Goal: Find contact information: Find contact information

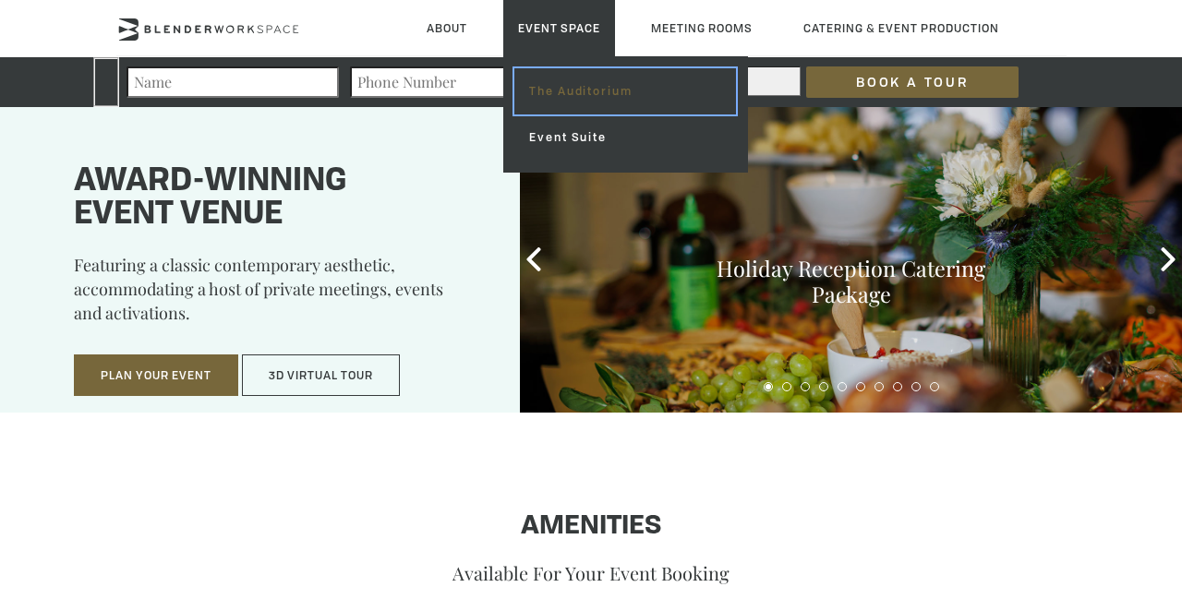
click at [562, 85] on link "The Auditorium" at bounding box center [624, 91] width 221 height 46
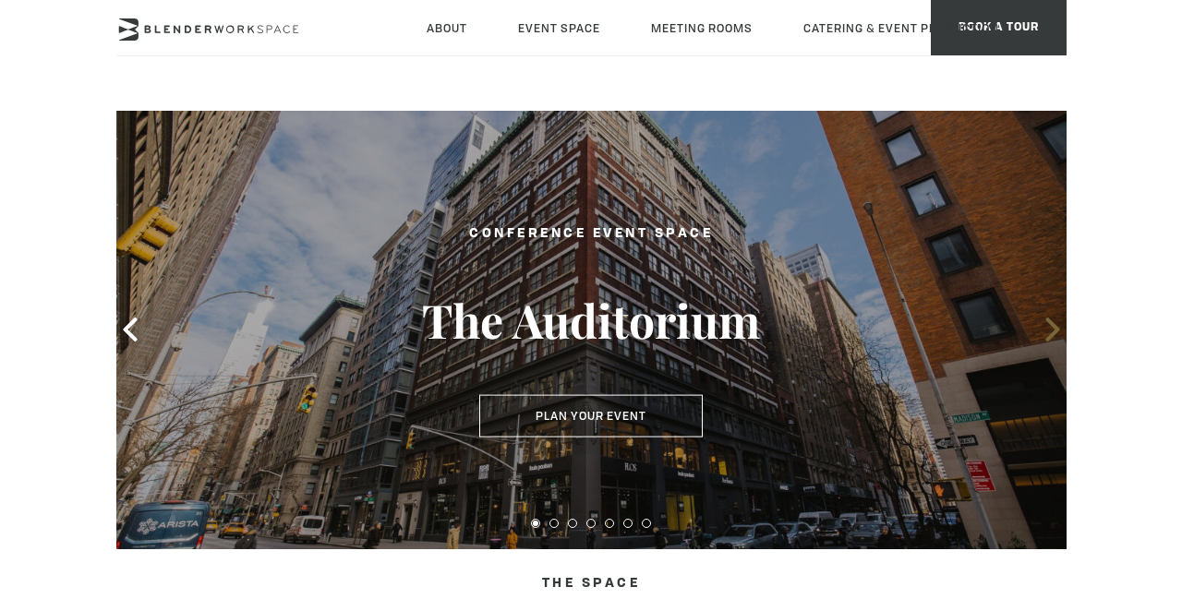
click at [1041, 318] on icon at bounding box center [1052, 330] width 24 height 24
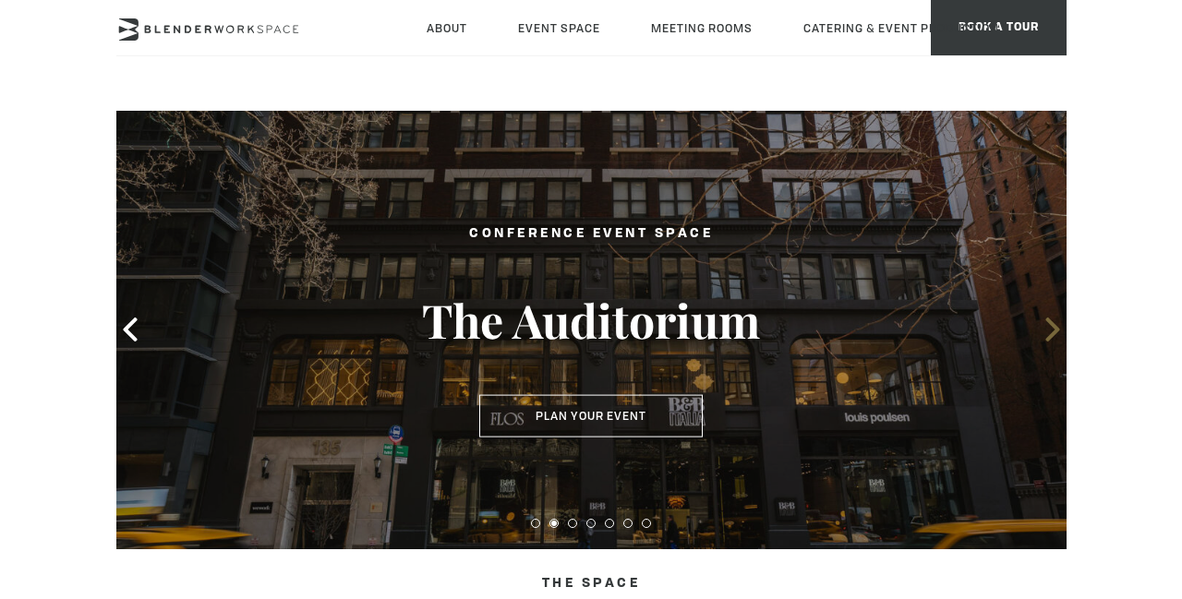
click at [1041, 318] on icon at bounding box center [1052, 330] width 24 height 24
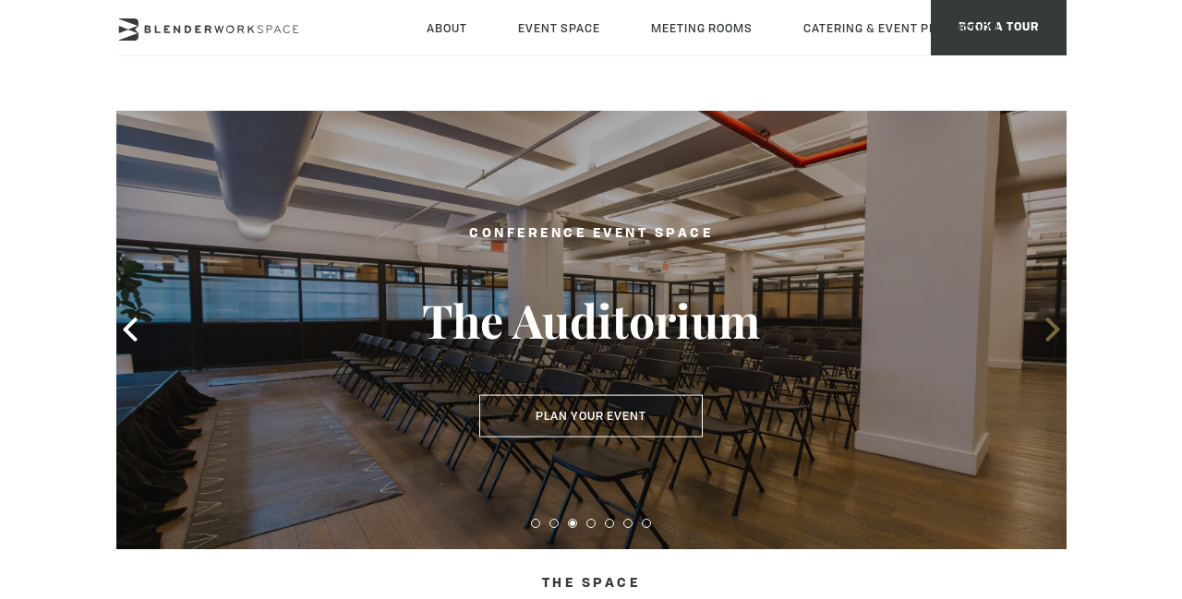
click at [1041, 318] on icon at bounding box center [1052, 330] width 24 height 24
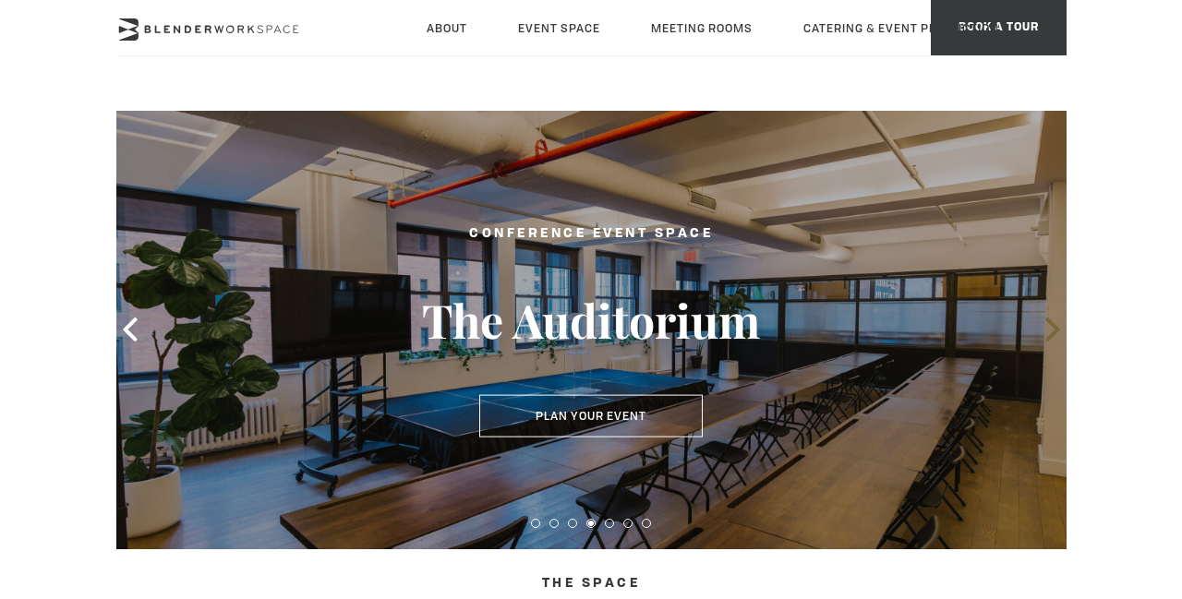
click at [1041, 318] on icon at bounding box center [1052, 330] width 24 height 24
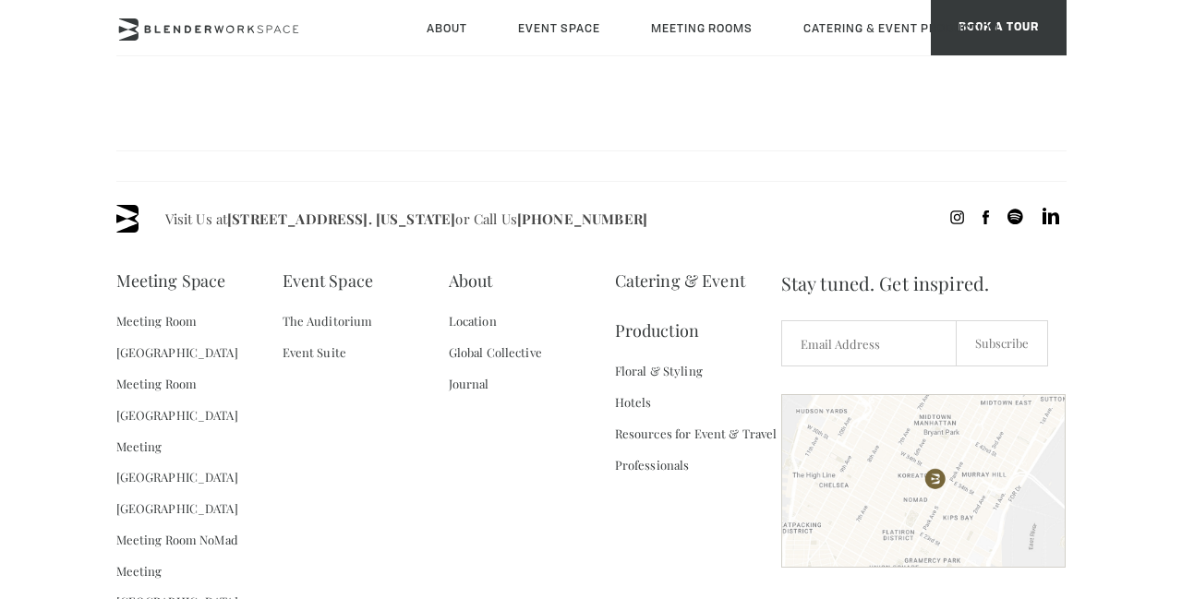
scroll to position [1687, 0]
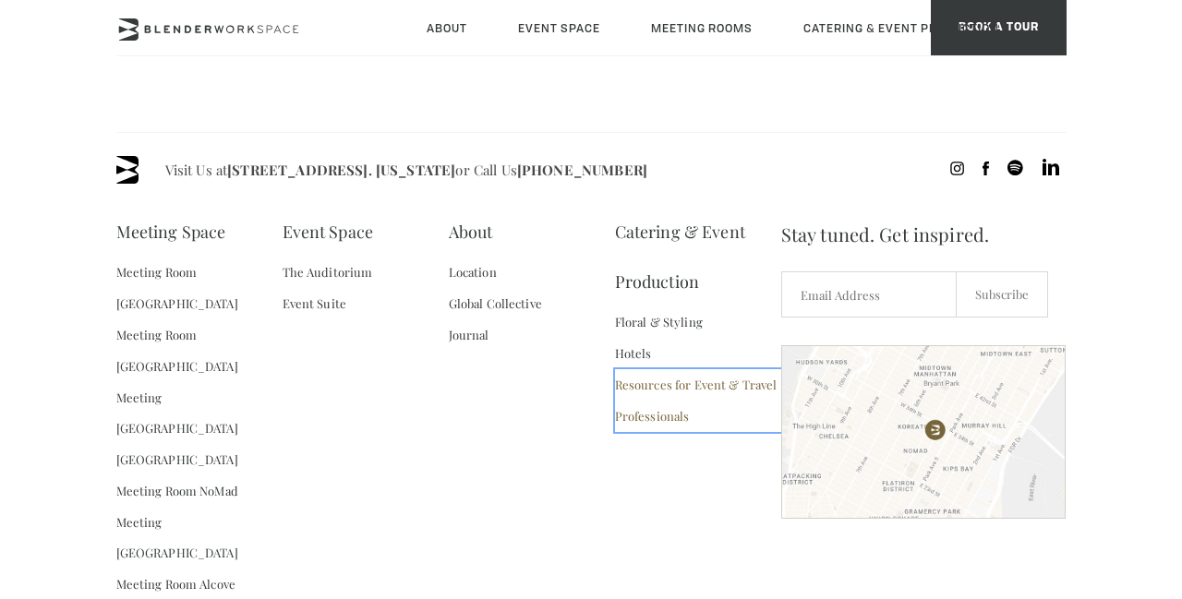
click at [730, 383] on link "Resources for Event & Travel Professionals" at bounding box center [698, 400] width 166 height 63
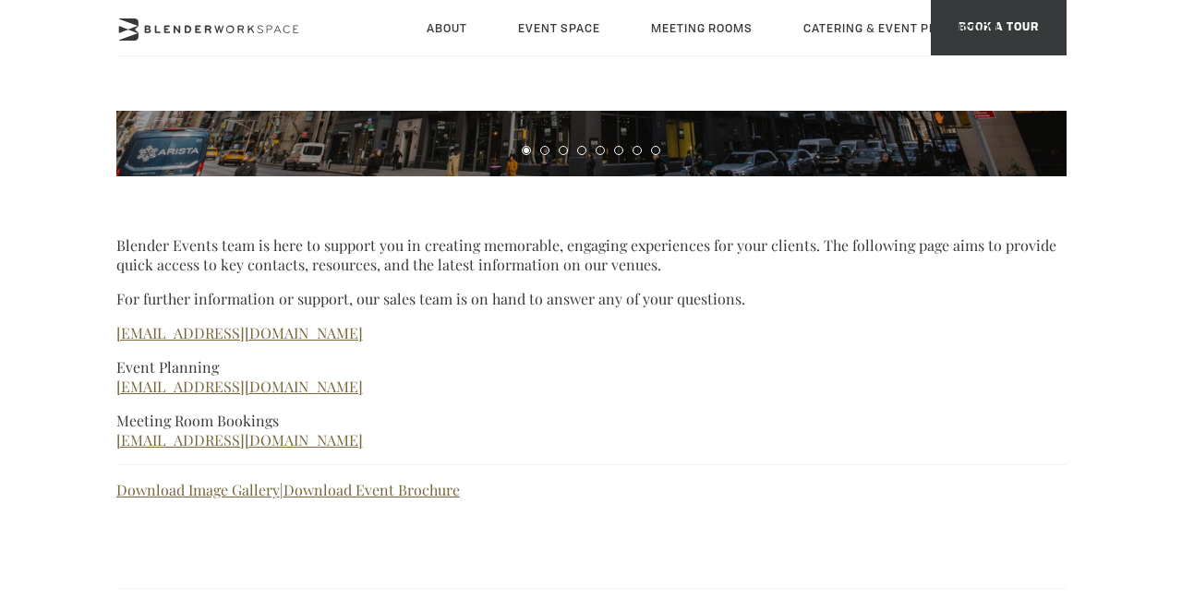
scroll to position [383, 0]
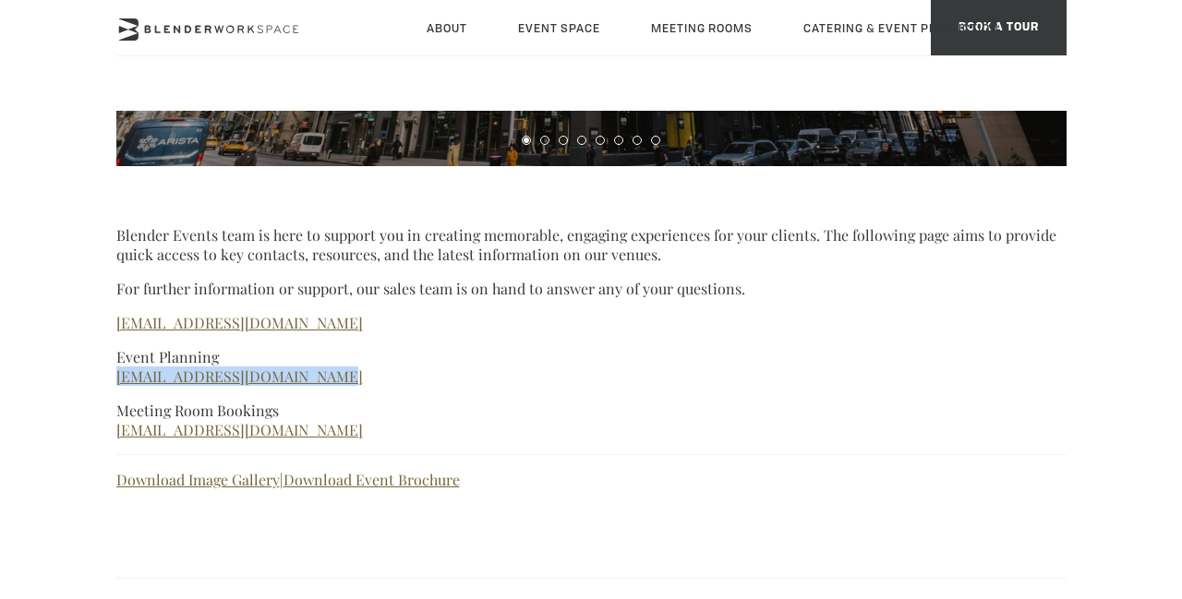
drag, startPoint x: 353, startPoint y: 378, endPoint x: 93, endPoint y: 381, distance: 259.4
click at [93, 381] on body "Skip to main content About Neighborhood Global Collective Journal Event Space T…" at bounding box center [591, 448] width 1182 height 1441
copy link "[EMAIL_ADDRESS][DOMAIN_NAME]"
